Goal: Find specific page/section: Find specific page/section

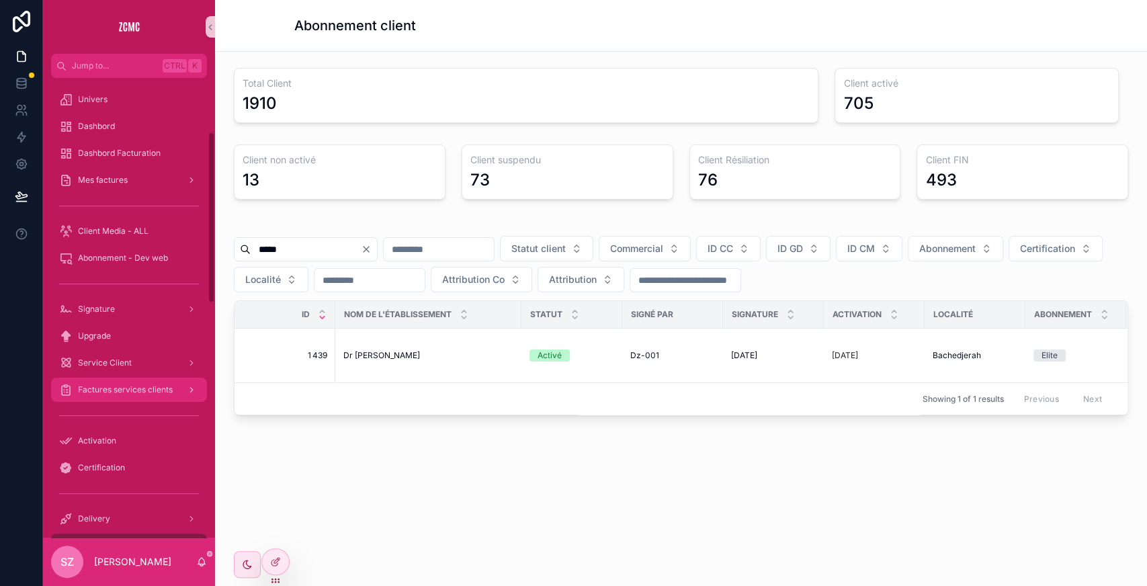
scroll to position [180, 0]
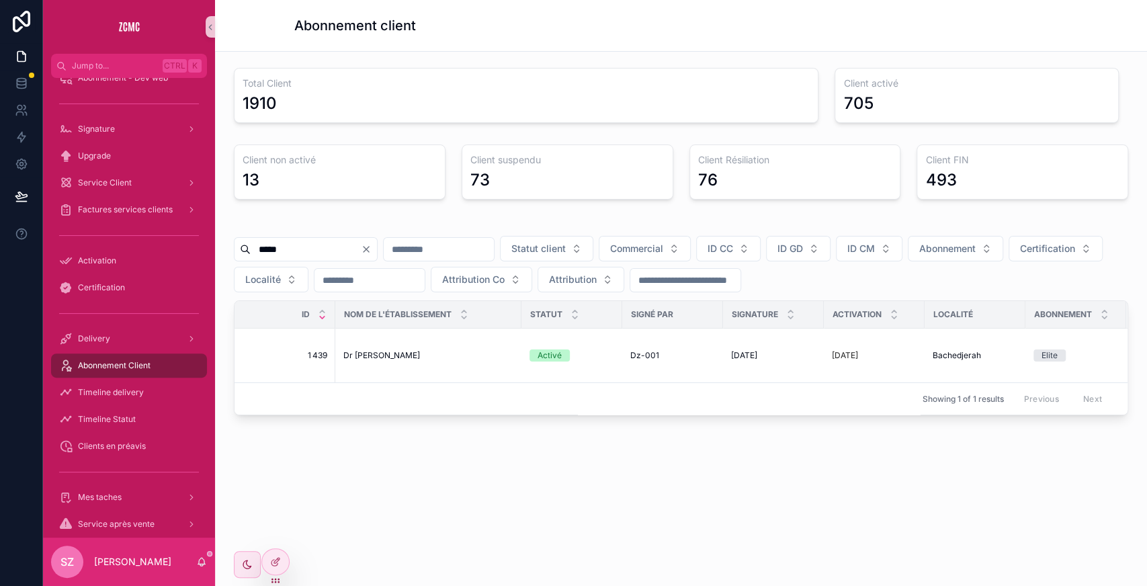
click at [116, 367] on span "Abonnement Client" at bounding box center [114, 365] width 73 height 11
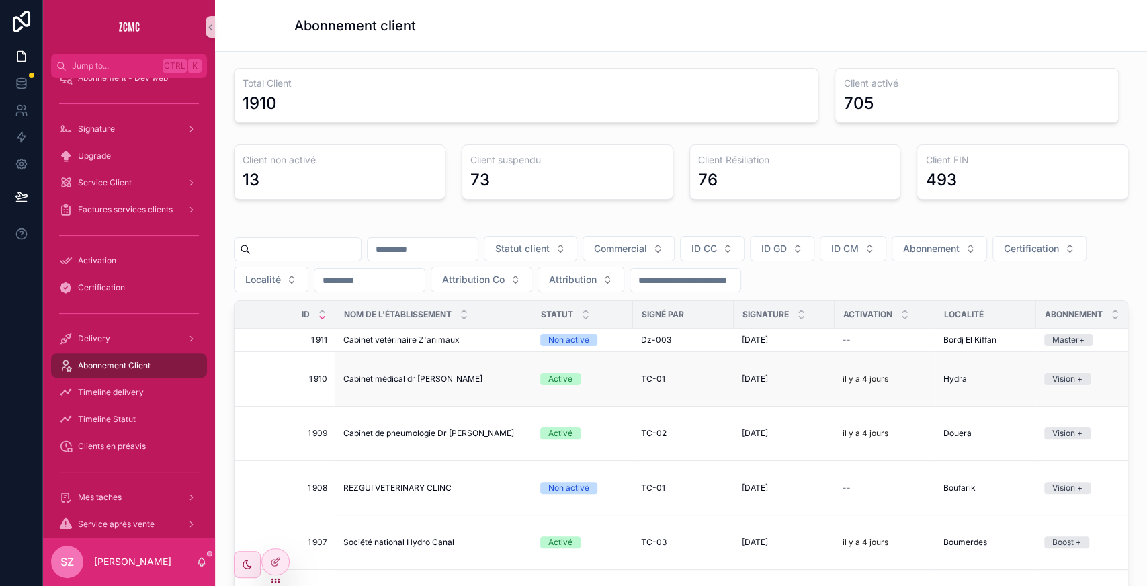
click at [401, 374] on span "Cabinet médical dr [PERSON_NAME]" at bounding box center [413, 379] width 139 height 11
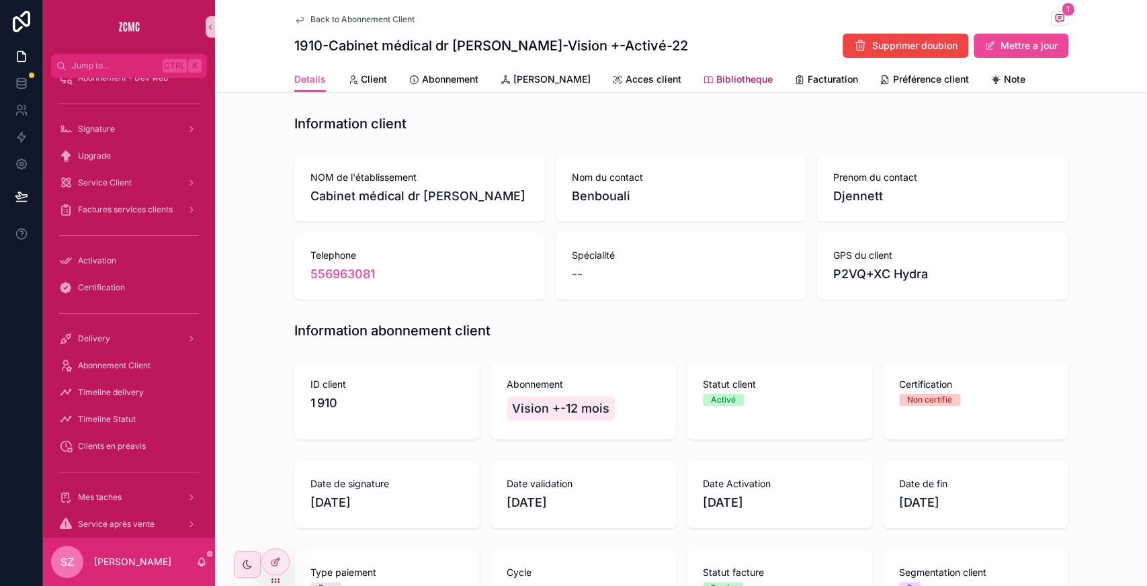
click at [717, 74] on span "Bibliotheque" at bounding box center [745, 79] width 56 height 13
